Goal: Information Seeking & Learning: Find specific fact

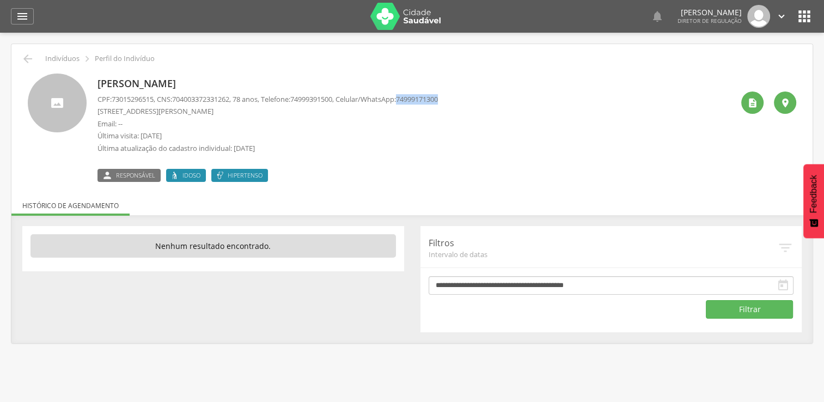
drag, startPoint x: 417, startPoint y: 98, endPoint x: 467, endPoint y: 103, distance: 50.4
click at [467, 103] on div "Zenilda Andrade Santana CPF: 73015296515 , CNS: 704003372331262 , 78 anos, Tele…" at bounding box center [414, 127] width 635 height 108
copy span "74999171300"
drag, startPoint x: 305, startPoint y: 97, endPoint x: 373, endPoint y: 101, distance: 68.7
click at [373, 101] on div "Heloizio Urbano Alves CPF: 38485079515 , CNS: 160877732830000 , 80 anos, Telefo…" at bounding box center [414, 127] width 635 height 108
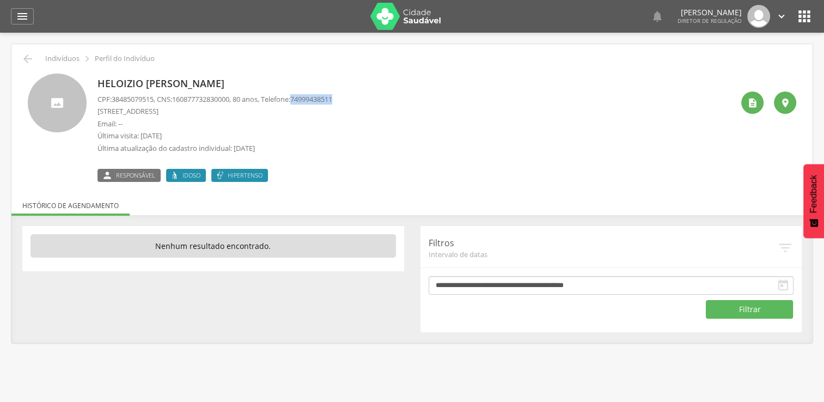
copy span "74999438511"
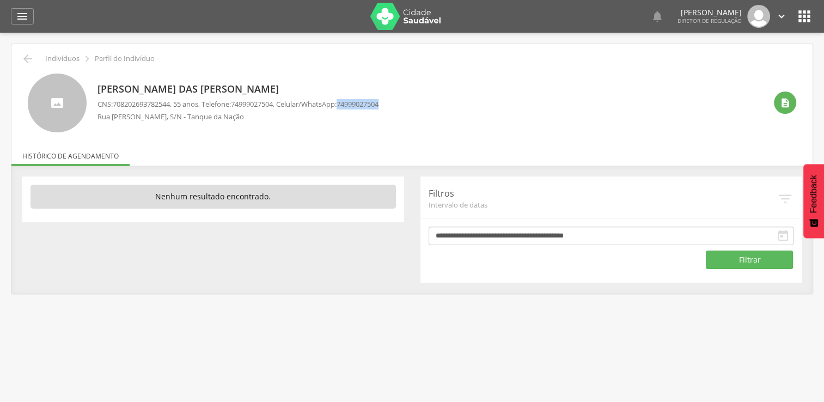
drag, startPoint x: 353, startPoint y: 105, endPoint x: 398, endPoint y: 106, distance: 45.2
click at [398, 106] on div "Maria das Graças Silva Moreira CNS: 708202693782544 , 55 anos, Telefone: 749990…" at bounding box center [431, 102] width 668 height 59
copy span "74999027504"
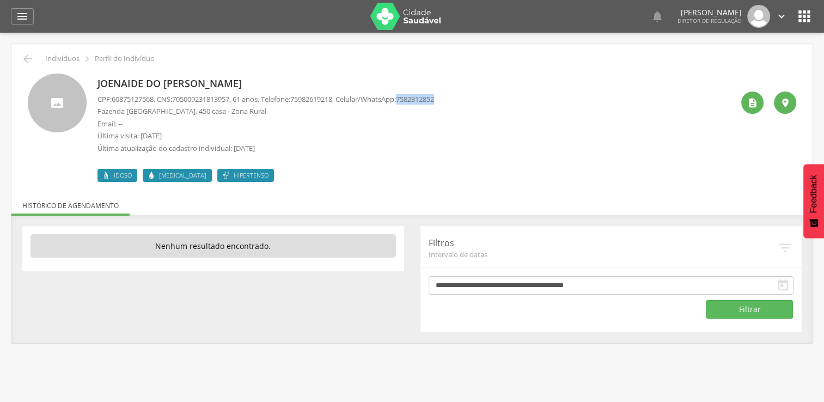
drag, startPoint x: 416, startPoint y: 97, endPoint x: 468, endPoint y: 96, distance: 52.3
click at [468, 96] on div "Joenaide do Nascimento Ribeiro CPF: 60875127568 , CNS: 705009231813957 , 61 ano…" at bounding box center [414, 127] width 635 height 108
copy span "7582312852"
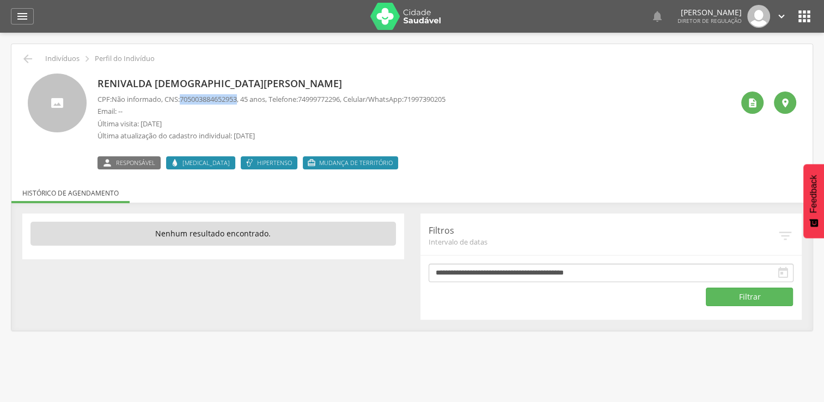
drag, startPoint x: 185, startPoint y: 98, endPoint x: 246, endPoint y: 95, distance: 60.5
click at [246, 95] on p "CPF: Não informado , CNS: 705003884652953 , 45 anos, Telefone: 74999772296 , Ce…" at bounding box center [271, 99] width 348 height 10
copy span "705003884652953"
drag, startPoint x: 424, startPoint y: 96, endPoint x: 469, endPoint y: 103, distance: 45.7
click at [469, 103] on div "Renivalda Jesus dos Santos CPF: Não informado , CNS: 705003884652953 , 45 anos,…" at bounding box center [414, 121] width 635 height 96
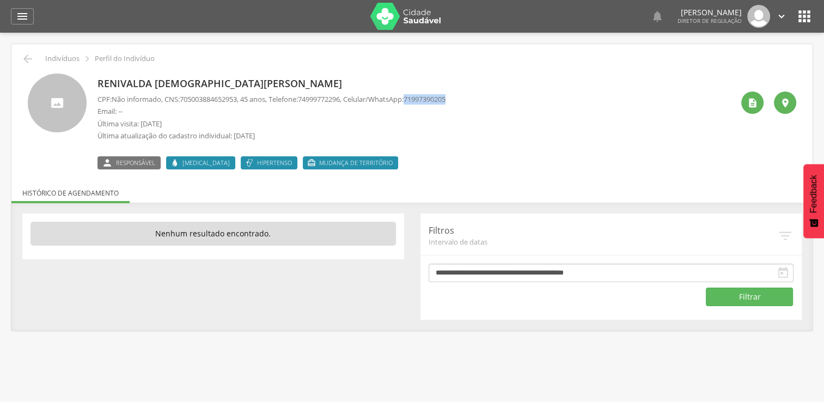
copy span "71997390205"
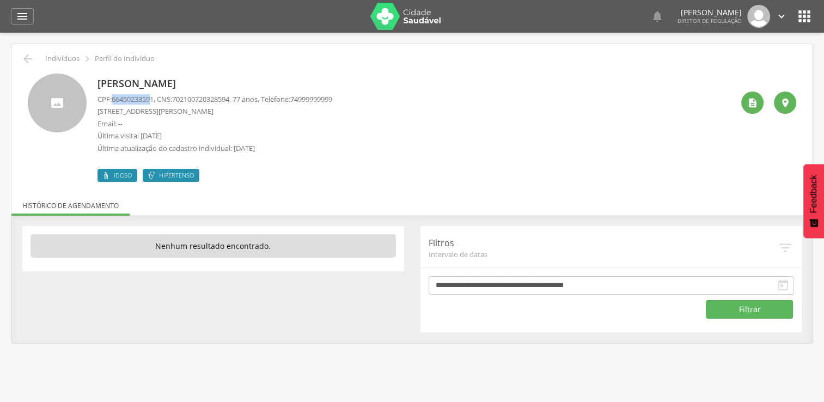
drag, startPoint x: 113, startPoint y: 101, endPoint x: 156, endPoint y: 101, distance: 43.0
click at [156, 101] on p "CPF: 66450233591 , CNS: 702100720328594 , 77 anos, Telefone: 74999999999" at bounding box center [214, 99] width 235 height 10
drag, startPoint x: 156, startPoint y: 101, endPoint x: 138, endPoint y: 101, distance: 18.0
click at [148, 101] on span "66450233591" at bounding box center [133, 99] width 42 height 10
click at [111, 94] on p "CPF: 66450233591 , CNS: 702100720328594 , 77 anos, Telefone: 74999999999" at bounding box center [214, 99] width 235 height 10
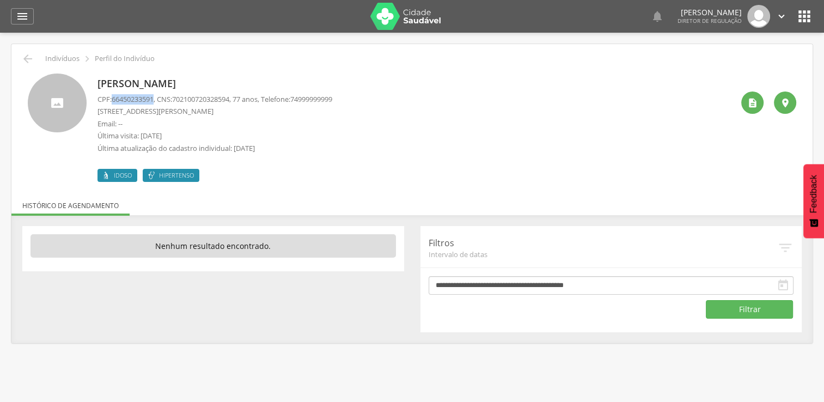
drag, startPoint x: 112, startPoint y: 96, endPoint x: 157, endPoint y: 99, distance: 45.3
click at [157, 99] on p "CPF: 66450233591 , CNS: 702100720328594 , 77 anos, Telefone: 74999999999" at bounding box center [214, 99] width 235 height 10
click at [113, 97] on p "CPF: 66450233591 , CNS: 702100720328594 , 77 anos, Telefone: 74999999999" at bounding box center [214, 99] width 235 height 10
drag, startPoint x: 114, startPoint y: 97, endPoint x: 157, endPoint y: 100, distance: 43.1
click at [154, 100] on span "66450233591" at bounding box center [133, 99] width 42 height 10
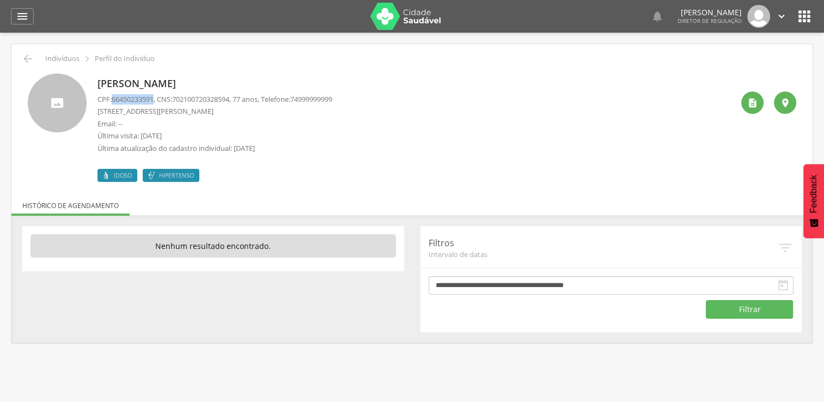
copy span "66450233591"
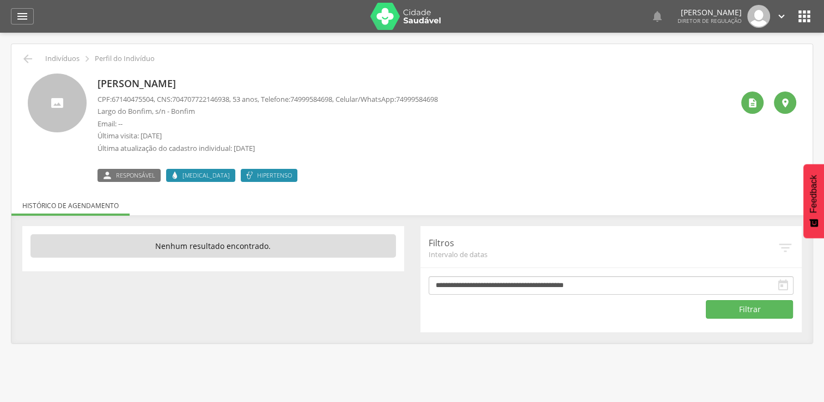
click at [418, 97] on span "74999584698" at bounding box center [417, 99] width 42 height 10
drag, startPoint x: 416, startPoint y: 97, endPoint x: 479, endPoint y: 106, distance: 63.3
click at [479, 106] on div "[PERSON_NAME] CPF: 67140475504 , CNS: [PHONE_NUMBER] , 53 anos, Telefone: [PHON…" at bounding box center [414, 127] width 635 height 108
click at [425, 100] on span "74999584698" at bounding box center [417, 99] width 42 height 10
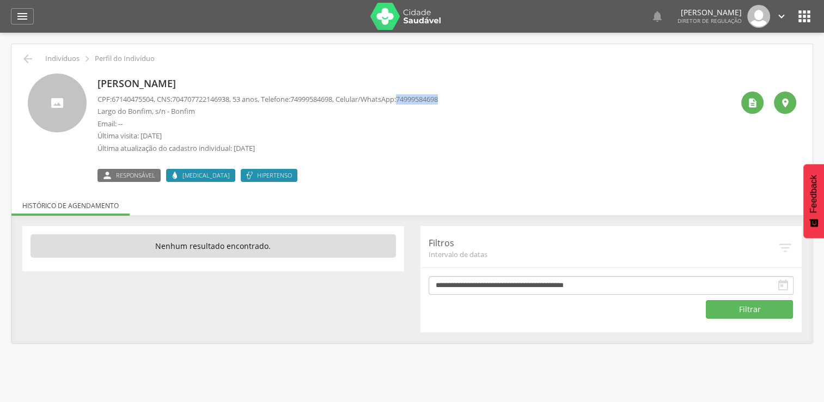
drag, startPoint x: 416, startPoint y: 95, endPoint x: 459, endPoint y: 99, distance: 43.7
click at [438, 99] on p "CPF: 67140475504 , CNS: [PHONE_NUMBER] , 53 anos, Telefone: [PHONE_NUMBER] , Ce…" at bounding box center [267, 99] width 340 height 10
copy span "74999584698"
